Goal: Task Accomplishment & Management: Use online tool/utility

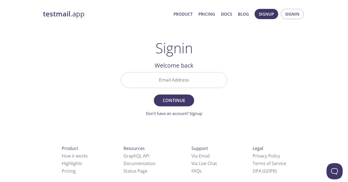
click at [188, 83] on input "Email Address" at bounding box center [174, 79] width 106 height 15
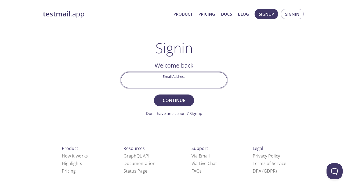
type input "[PERSON_NAME][EMAIL_ADDRESS][DOMAIN_NAME]"
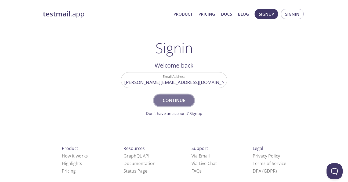
click at [178, 100] on span "Continue" at bounding box center [174, 100] width 28 height 8
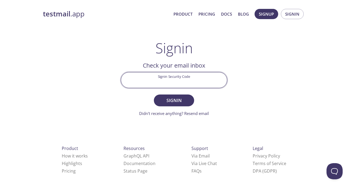
click at [193, 82] on input "Signin Security Code" at bounding box center [174, 79] width 106 height 15
paste input "EKMNXSD"
type input "EKMNXSD"
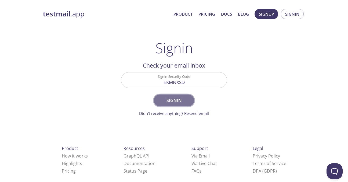
click at [178, 101] on span "Signin" at bounding box center [174, 100] width 28 height 8
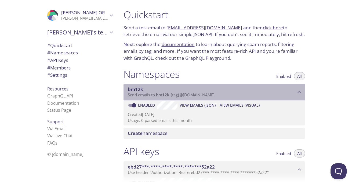
drag, startPoint x: 157, startPoint y: 95, endPoint x: 222, endPoint y: 96, distance: 65.6
click at [222, 96] on p "Send emails to bm12k . {tag} @[DOMAIN_NAME]" at bounding box center [212, 94] width 168 height 5
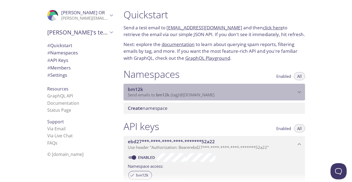
click at [215, 95] on span "Send emails to bm12k . {tag} @[DOMAIN_NAME]" at bounding box center [171, 94] width 87 height 5
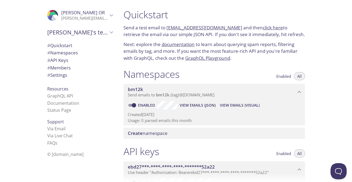
click at [270, 27] on link "click here" at bounding box center [273, 27] width 20 height 6
click at [270, 28] on link "click here" at bounding box center [273, 27] width 20 height 6
click at [277, 35] on p "Send a test email to [EMAIL_ADDRESS][DOMAIN_NAME] and then click here to retrie…" at bounding box center [215, 31] width 182 height 14
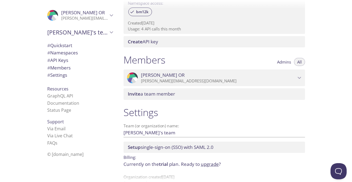
scroll to position [200, 0]
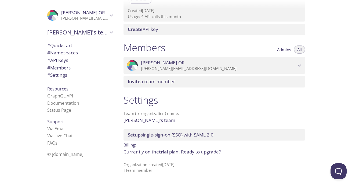
click at [162, 153] on span "trial" at bounding box center [163, 151] width 9 height 6
click at [167, 152] on span "trial" at bounding box center [163, 151] width 9 height 6
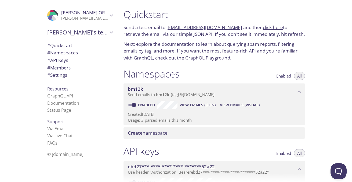
scroll to position [0, 0]
click at [264, 29] on link "click here" at bounding box center [273, 27] width 20 height 6
click at [263, 27] on link "click here" at bounding box center [273, 27] width 20 height 6
click at [230, 107] on span "View Emails (Visual)" at bounding box center [240, 105] width 40 height 6
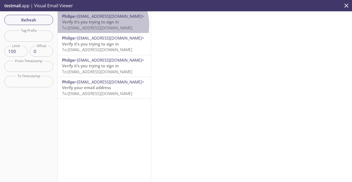
click at [100, 25] on span "To: [EMAIL_ADDRESS][DOMAIN_NAME]" at bounding box center [97, 27] width 70 height 5
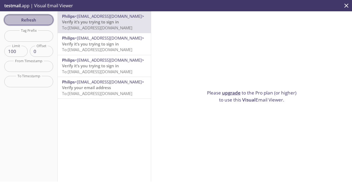
click at [26, 19] on span "Refresh" at bounding box center [29, 19] width 40 height 7
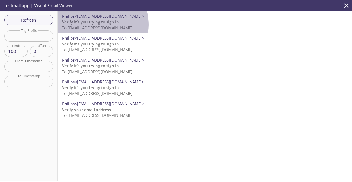
click at [94, 25] on span "To: [EMAIL_ADDRESS][DOMAIN_NAME]" at bounding box center [97, 27] width 70 height 5
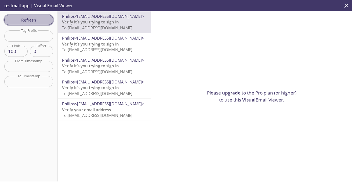
click at [39, 20] on span "Refresh" at bounding box center [29, 19] width 40 height 7
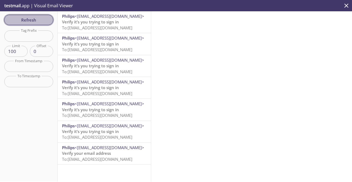
click at [40, 19] on span "Refresh" at bounding box center [29, 19] width 40 height 7
click at [41, 17] on span "Refresh" at bounding box center [29, 19] width 40 height 7
click at [38, 21] on span "Refresh" at bounding box center [29, 19] width 40 height 7
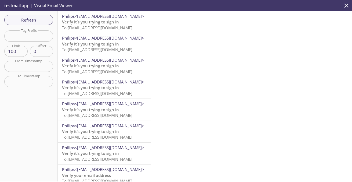
click at [345, 3] on icon "close" at bounding box center [346, 5] width 7 height 7
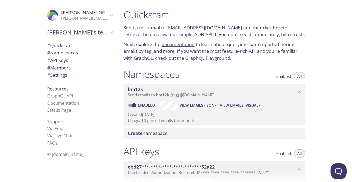
click at [270, 28] on link "click here" at bounding box center [273, 27] width 20 height 6
click at [263, 26] on link "click here" at bounding box center [273, 27] width 20 height 6
click at [265, 28] on link "click here" at bounding box center [273, 27] width 20 height 6
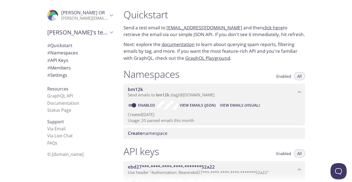
click at [270, 28] on link "click here" at bounding box center [273, 27] width 20 height 6
click at [263, 26] on link "click here" at bounding box center [273, 27] width 20 height 6
click at [263, 27] on link "click here" at bounding box center [273, 27] width 20 height 6
click at [265, 26] on link "click here" at bounding box center [273, 27] width 20 height 6
click at [263, 28] on link "click here" at bounding box center [273, 27] width 20 height 6
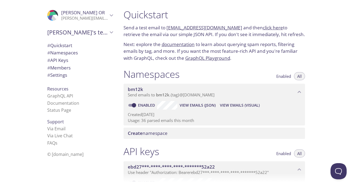
click at [266, 27] on link "click here" at bounding box center [273, 27] width 20 height 6
click at [269, 30] on link "click here" at bounding box center [273, 27] width 20 height 6
click at [263, 28] on link "click here" at bounding box center [273, 27] width 20 height 6
click at [269, 28] on link "click here" at bounding box center [273, 27] width 20 height 6
click at [265, 28] on link "click here" at bounding box center [273, 27] width 20 height 6
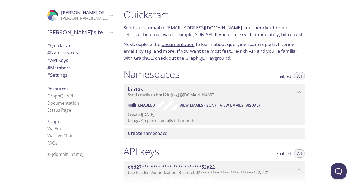
click at [263, 29] on link "click here" at bounding box center [273, 27] width 20 height 6
click at [266, 25] on link "click here" at bounding box center [273, 27] width 20 height 6
click at [270, 28] on link "click here" at bounding box center [273, 27] width 20 height 6
click at [268, 28] on link "click here" at bounding box center [273, 27] width 20 height 6
click at [264, 26] on link "click here" at bounding box center [273, 27] width 20 height 6
